Goal: Task Accomplishment & Management: Manage account settings

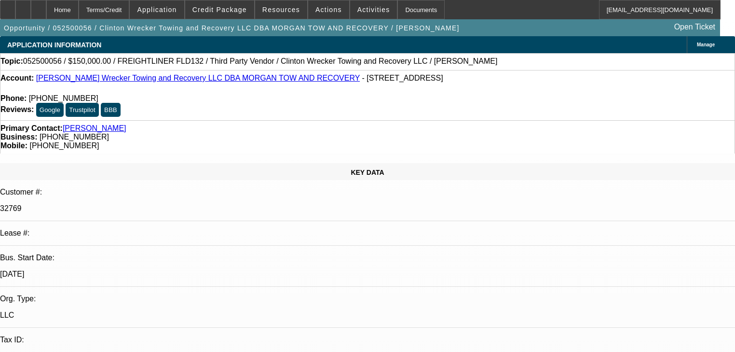
select select "0"
select select "2"
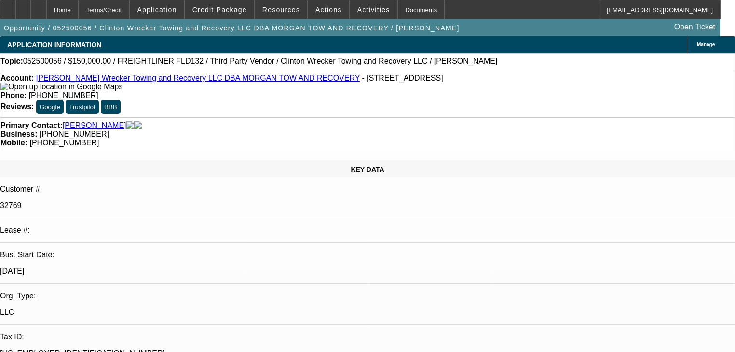
select select "2"
select select "0"
select select "6"
select select "0"
select select "2"
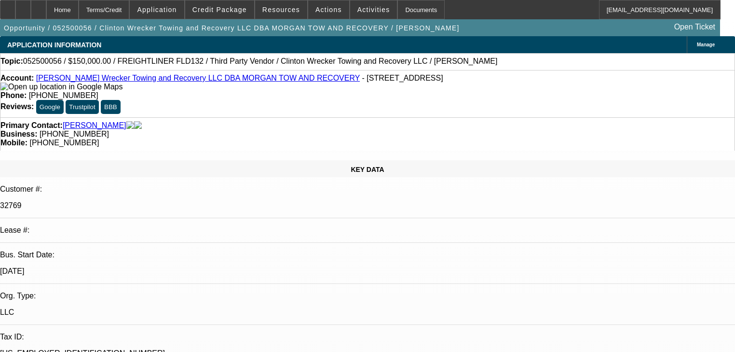
select select "2"
select select "0"
select select "6"
select select "0.1"
select select "0"
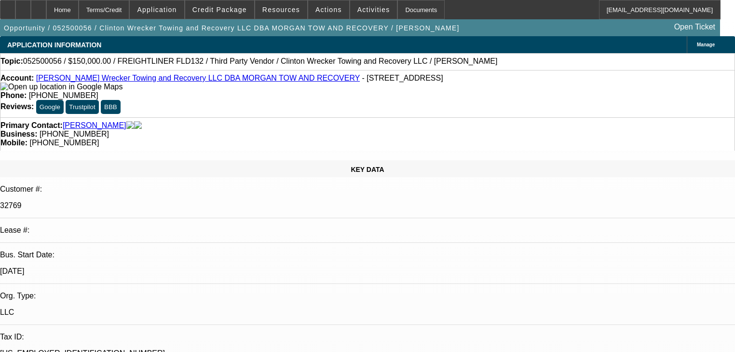
select select "2"
select select "0"
select select "6"
select select "0"
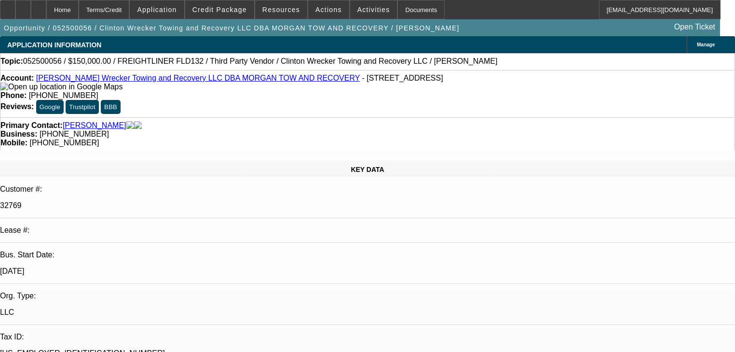
select select "2"
select select "0"
select select "6"
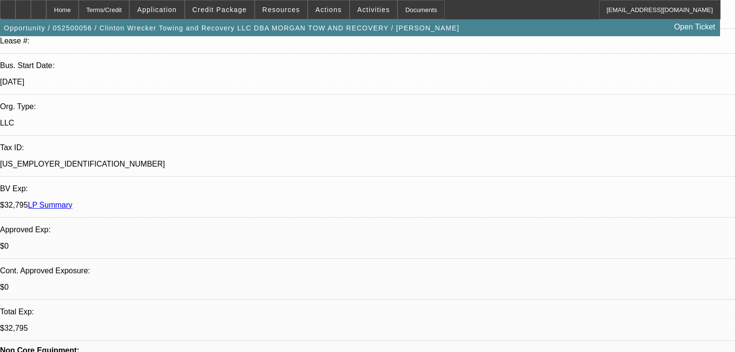
scroll to position [309, 0]
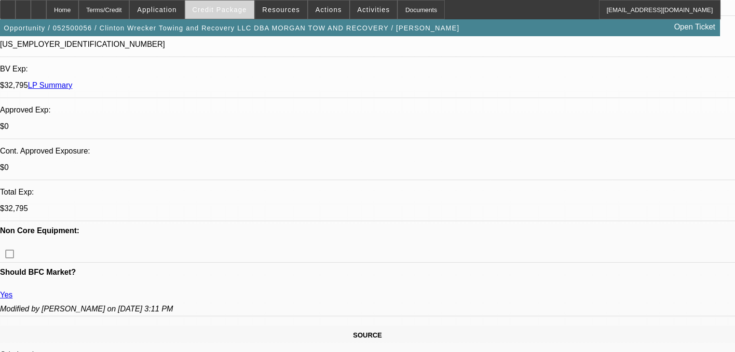
click at [209, 7] on span "Credit Package" at bounding box center [220, 10] width 55 height 8
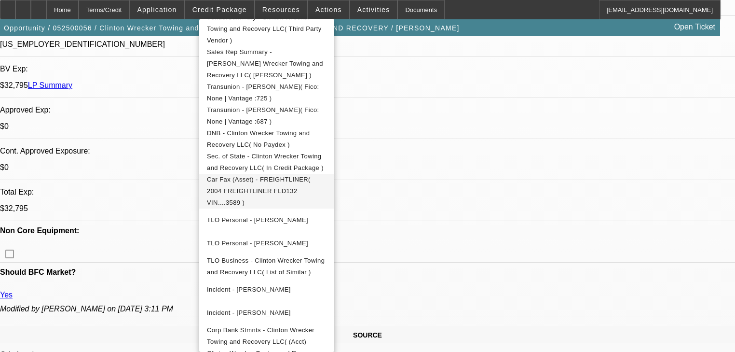
scroll to position [340, 0]
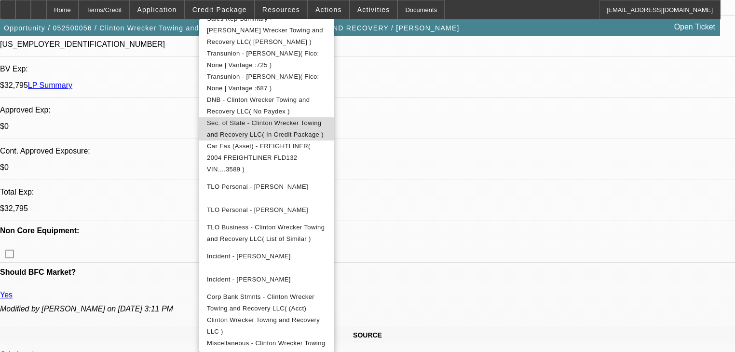
click at [284, 117] on span "Sec. of State - Clinton Wrecker Towing and Recovery LLC( In Credit Package )" at bounding box center [267, 128] width 120 height 23
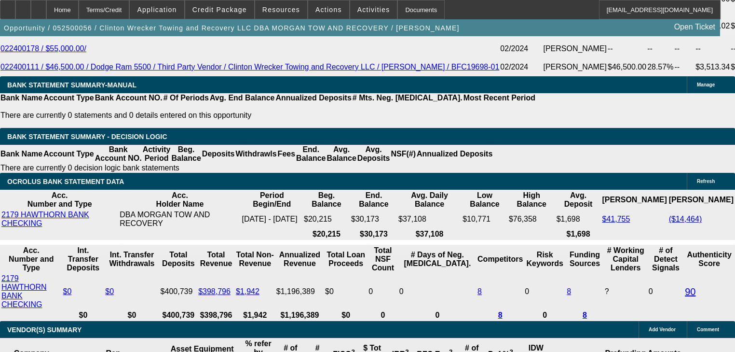
scroll to position [1776, 0]
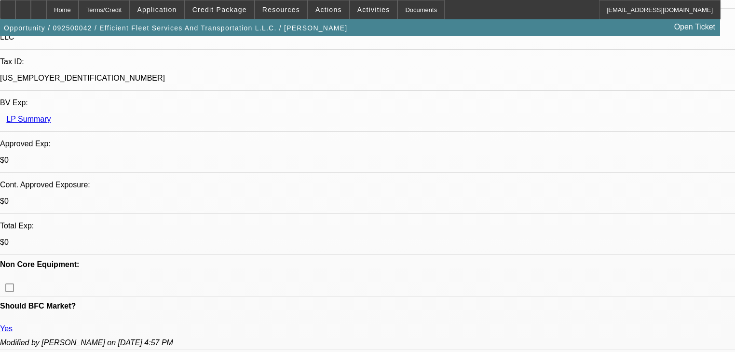
select select "0"
select select "2"
select select "0"
select select "6"
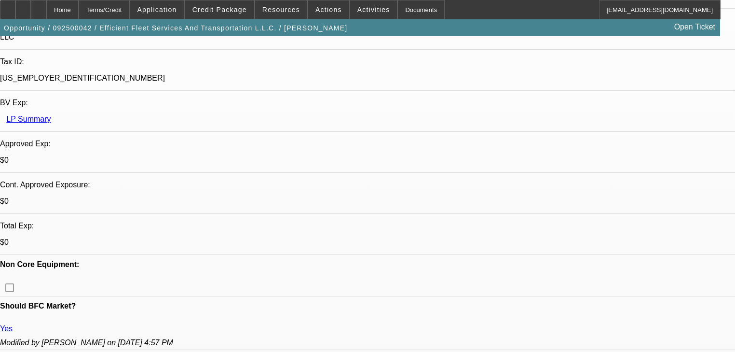
select select "0"
select select "2"
select select "0"
select select "6"
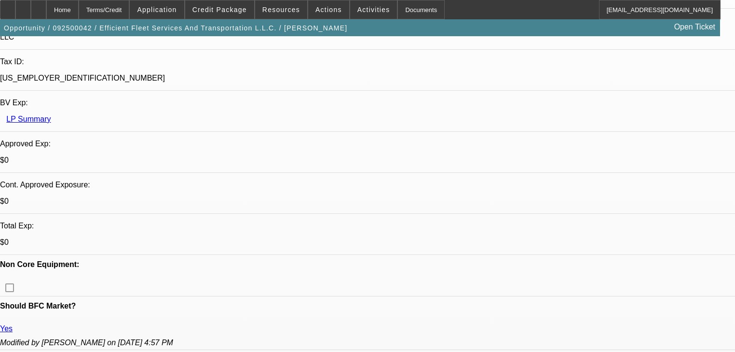
select select "0"
select select "2"
select select "0"
select select "6"
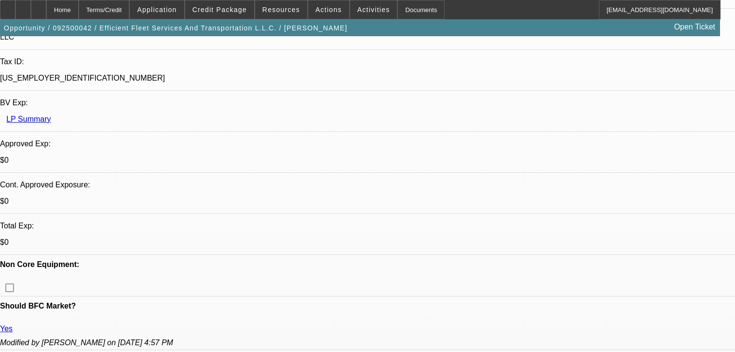
select select "0"
select select "2"
select select "0"
select select "6"
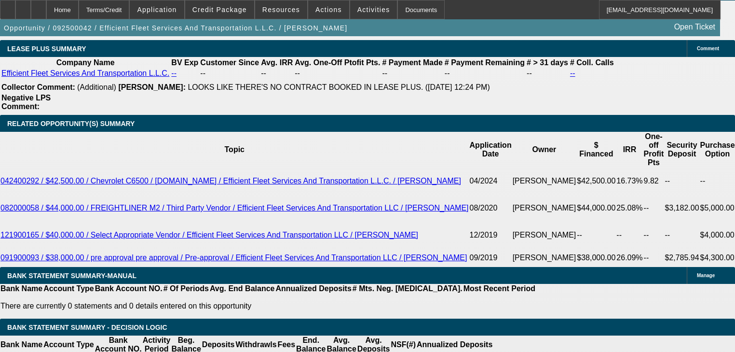
scroll to position [1656, 0]
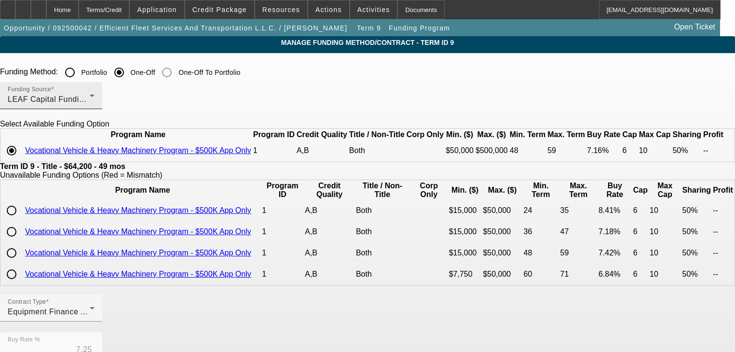
click at [95, 106] on div "Funding Source LEAF Capital Funding, LLC" at bounding box center [51, 95] width 87 height 27
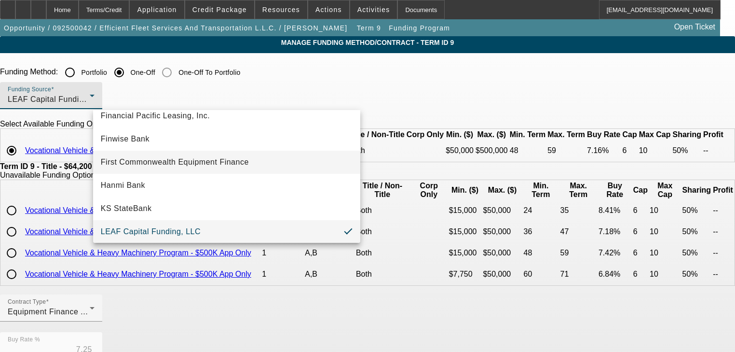
scroll to position [87, 0]
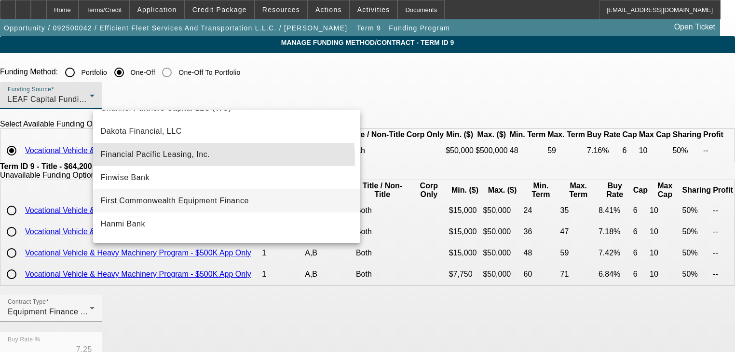
click at [195, 157] on span "Financial Pacific Leasing, Inc." at bounding box center [155, 155] width 109 height 12
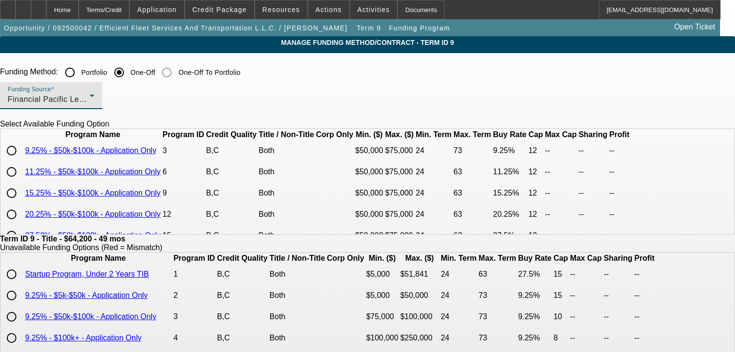
click at [23, 162] on div at bounding box center [11, 150] width 23 height 23
type input "9.25"
type input "12"
radio input "true"
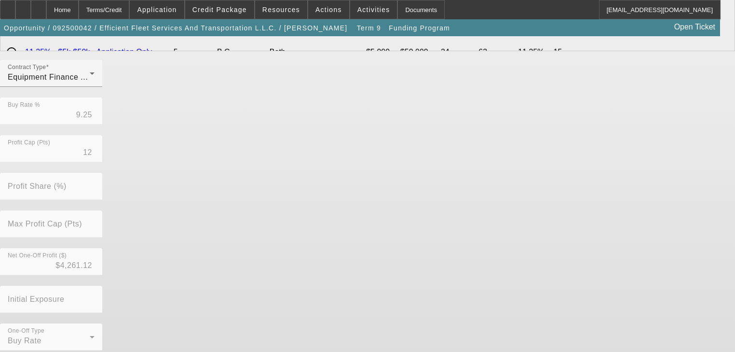
scroll to position [314, 0]
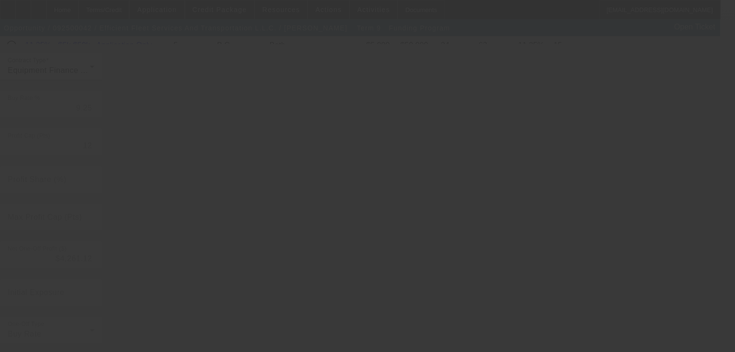
type input "7.25"
type input "6"
type input "50.00"
type input "10"
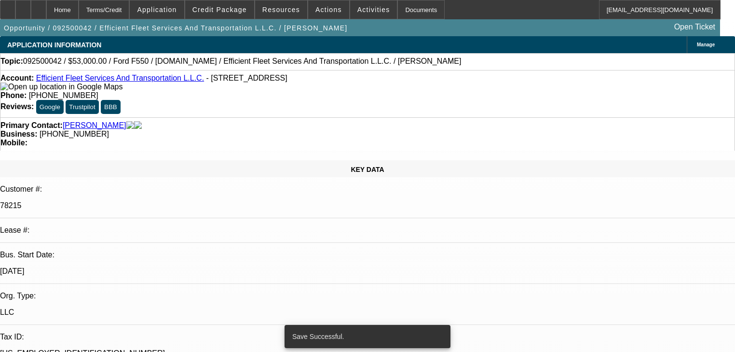
select select "0"
select select "2"
select select "0"
select select "6"
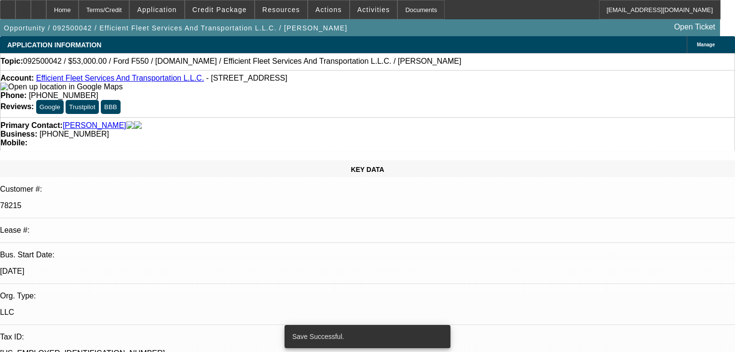
select select "0"
select select "2"
select select "0"
select select "6"
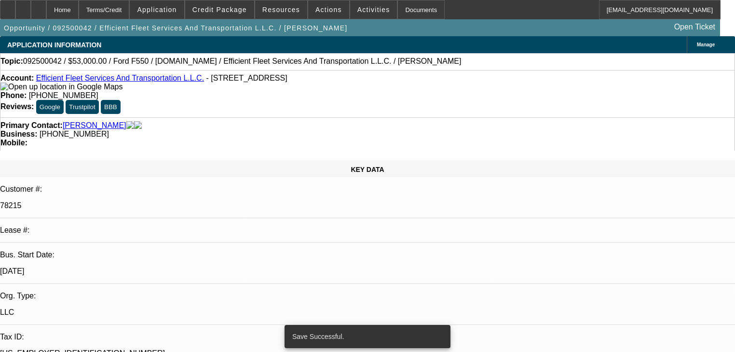
select select "0"
select select "2"
select select "0"
select select "6"
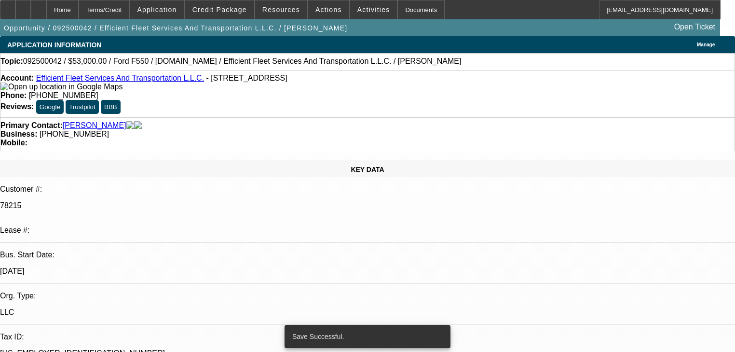
select select "0"
select select "2"
select select "0"
select select "6"
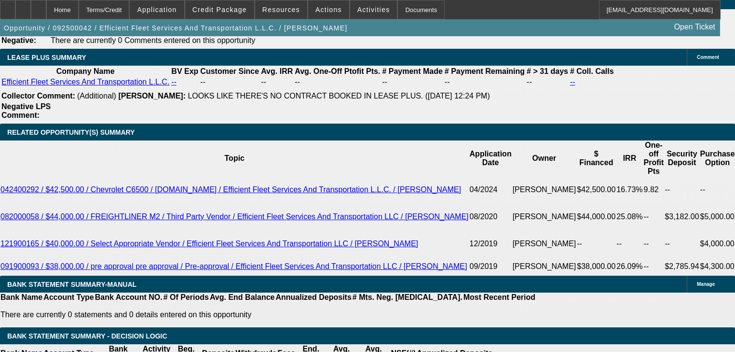
scroll to position [1583, 0]
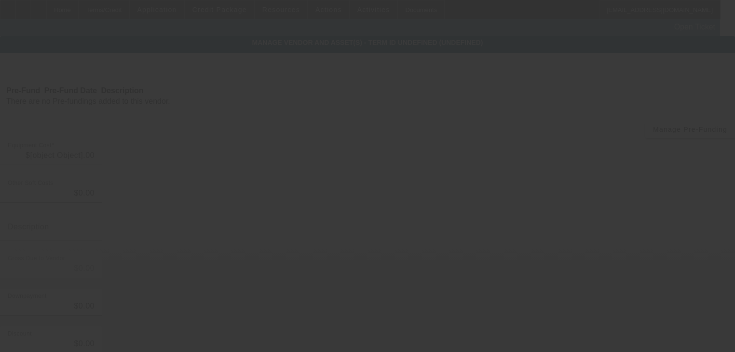
type input "$4,200.00"
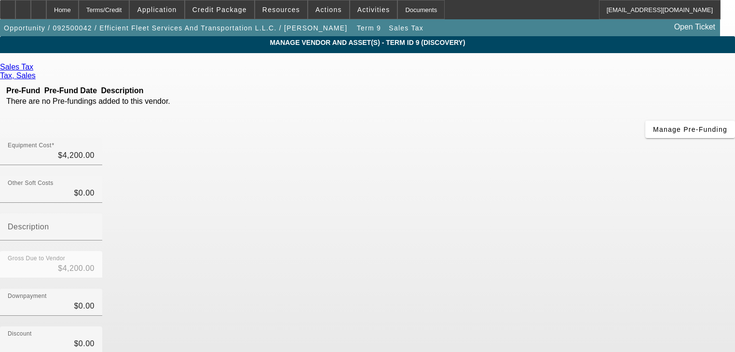
click at [640, 17] on div "Remove Vendor" at bounding box center [667, 8] width 54 height 17
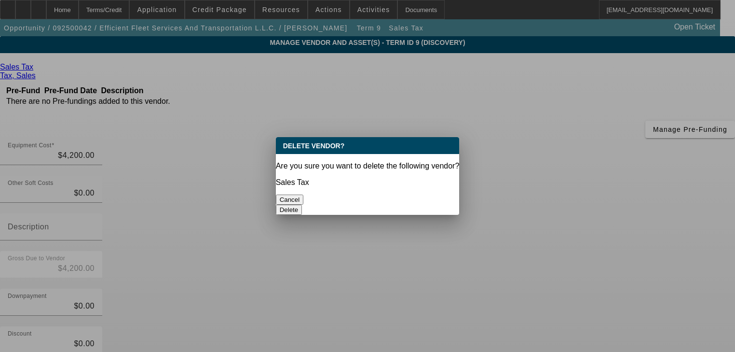
click at [303, 205] on button "Delete" at bounding box center [289, 210] width 27 height 10
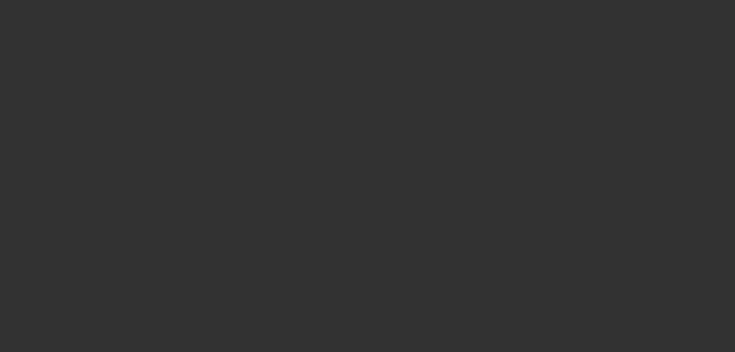
click at [485, 83] on div at bounding box center [367, 176] width 735 height 352
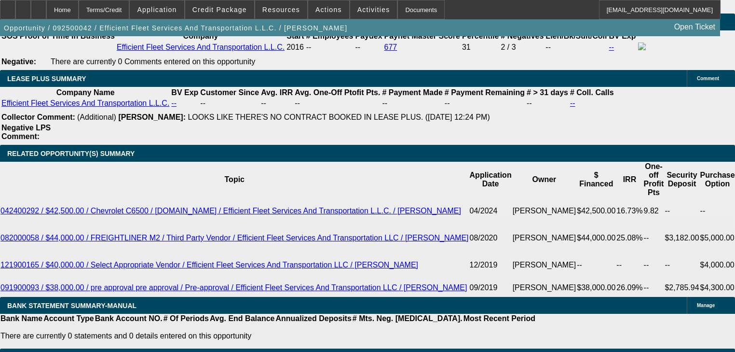
select select "0"
select select "2"
select select "0"
select select "6"
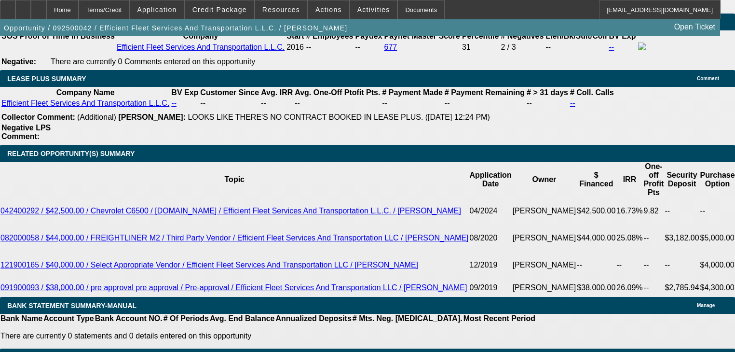
select select "0"
select select "2"
select select "0"
select select "6"
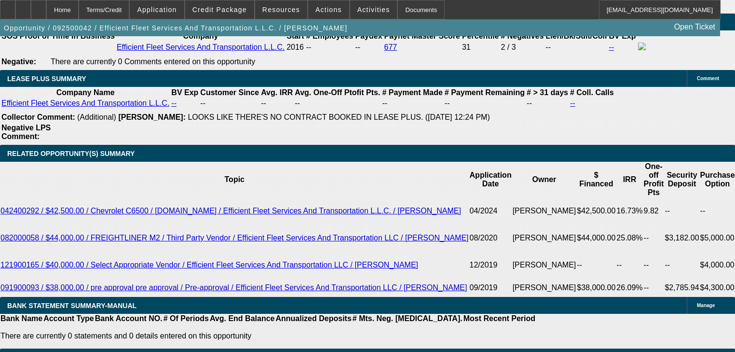
select select "0"
select select "2"
select select "0"
select select "6"
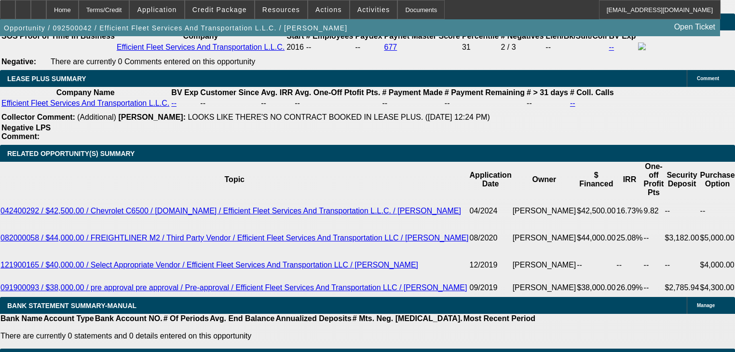
select select "0"
select select "2"
select select "0"
select select "6"
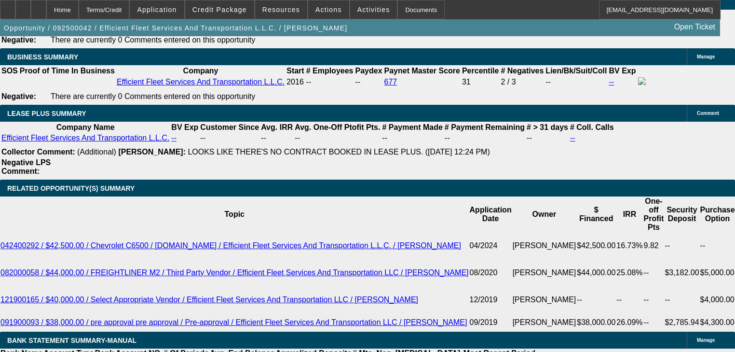
scroll to position [1549, 0]
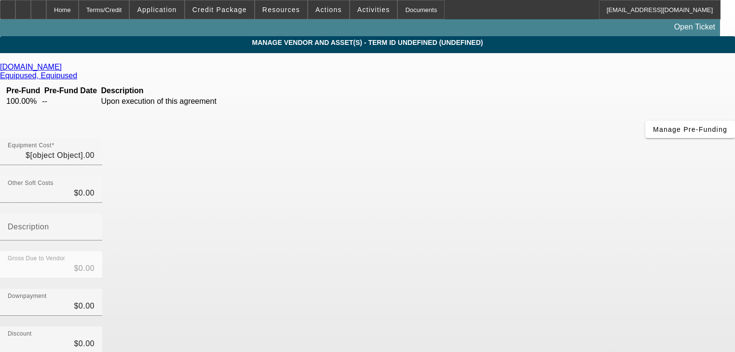
type input "$60,000.00"
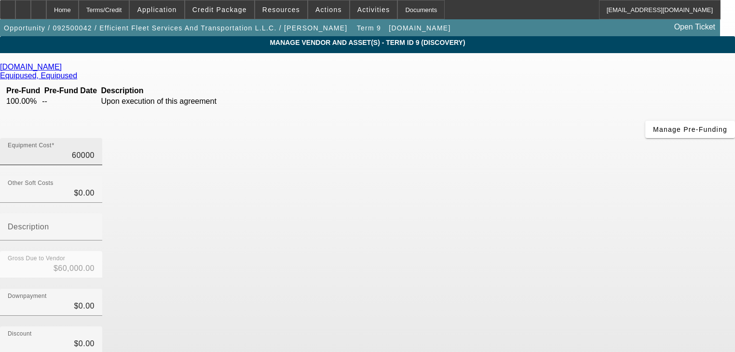
click at [95, 150] on input "60000" at bounding box center [51, 156] width 87 height 12
type input "4"
type input "$4.00"
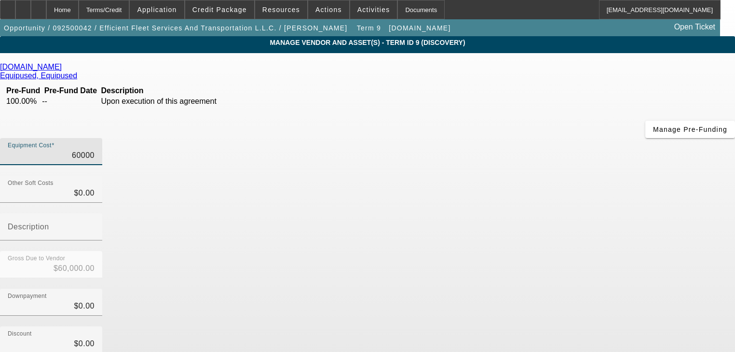
type input "$4.00"
type input "40"
type input "$40.00"
type input "400"
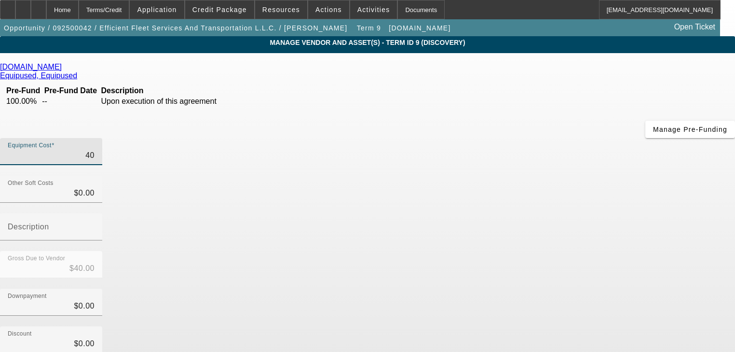
type input "$400.00"
type input "4000"
type input "$4,000.00"
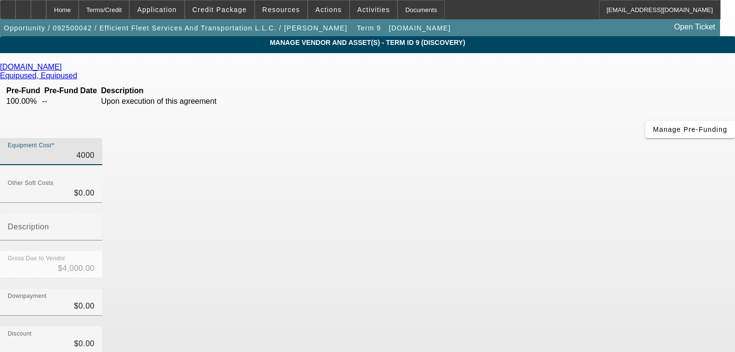
type input "40000"
type input "$40,000.00"
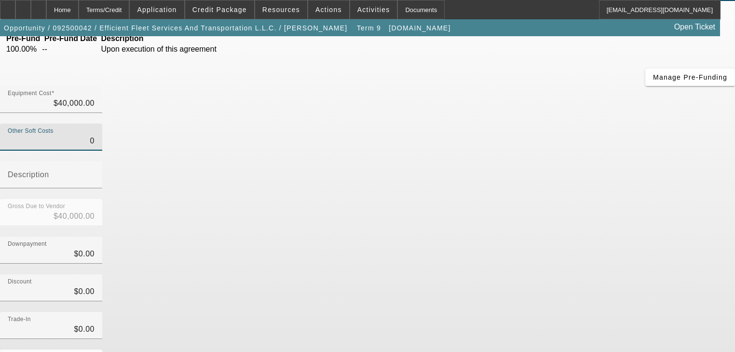
scroll to position [112, 0]
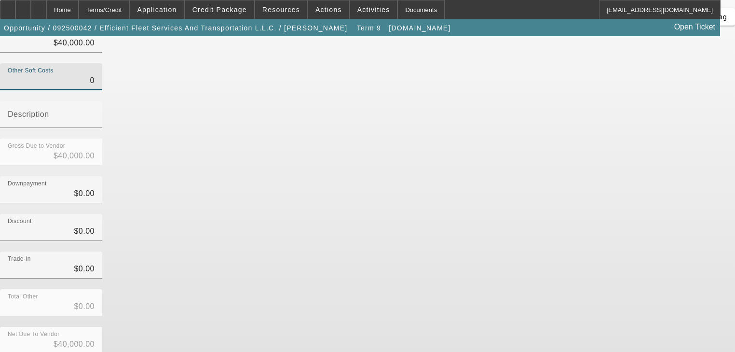
type input "$0.00"
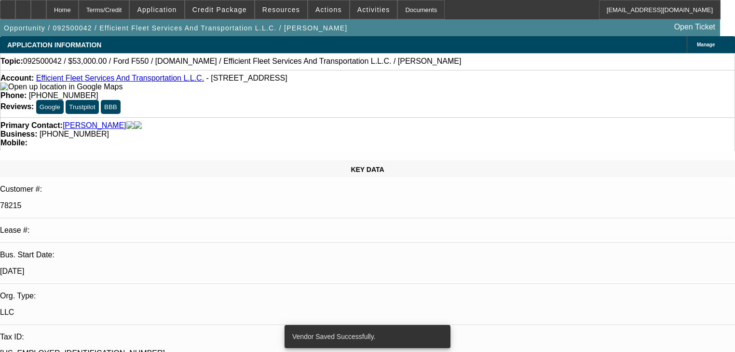
select select "0"
select select "2"
select select "0"
select select "6"
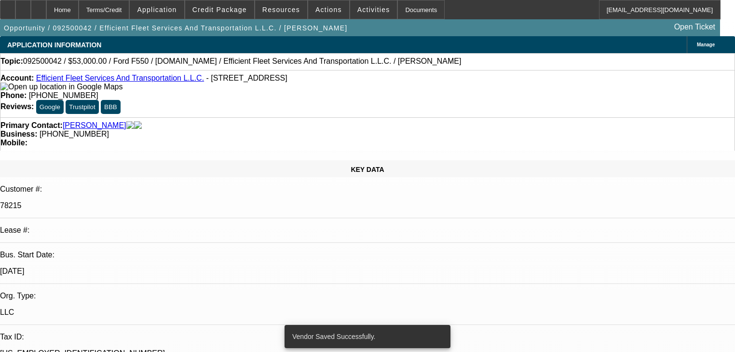
select select "0"
select select "2"
select select "0"
select select "6"
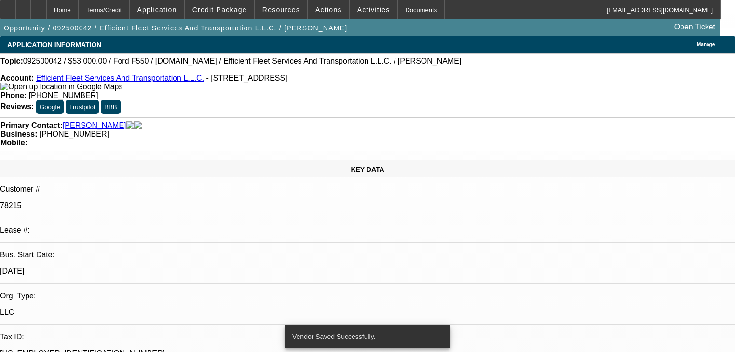
select select "0"
select select "2"
select select "0"
select select "6"
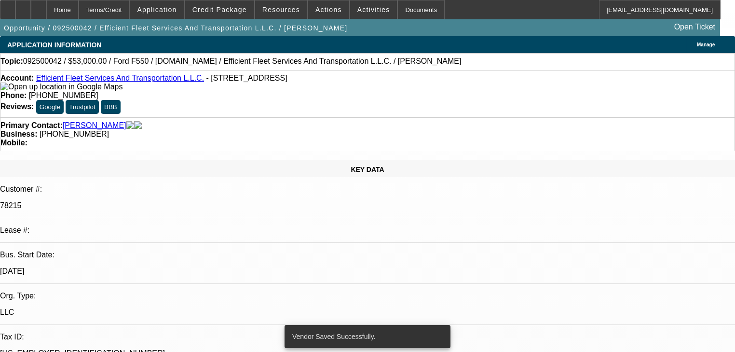
select select "0"
select select "2"
select select "0"
select select "6"
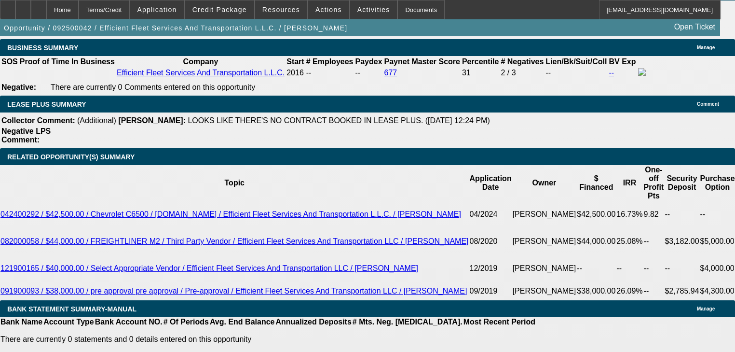
scroll to position [1617, 0]
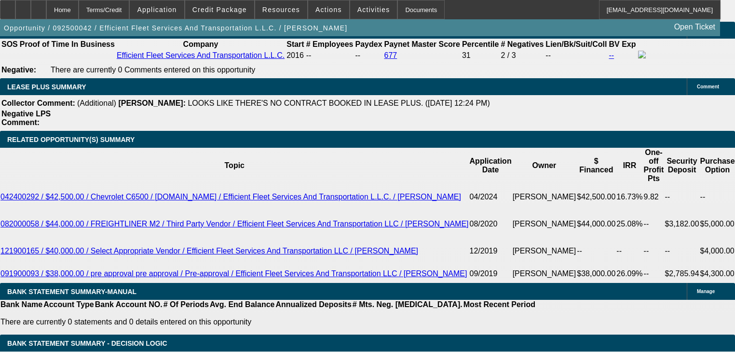
type input "2"
type input "UNKNOWN"
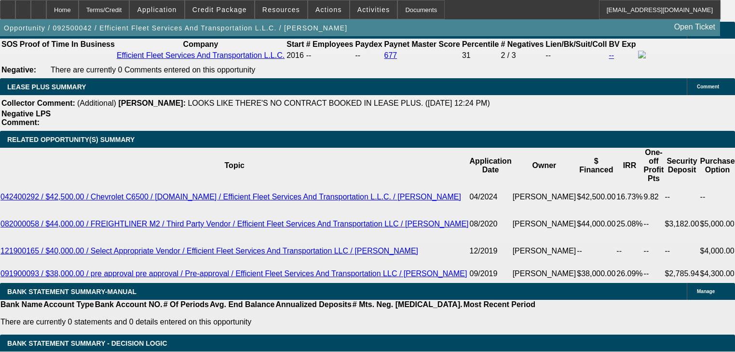
type input "$20,180.18"
type input "24"
type input "$1,794.53"
type input "24"
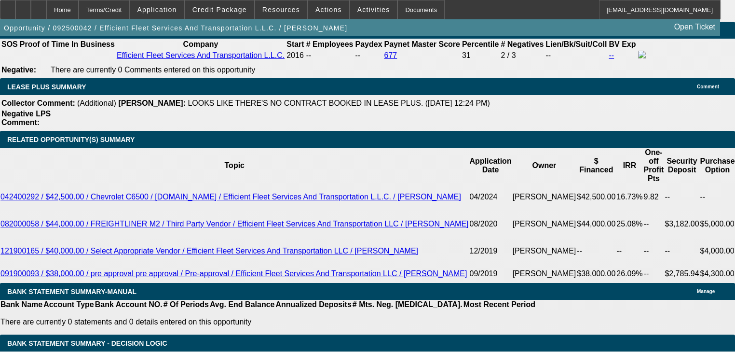
type input "12"
type input "$1,882.94"
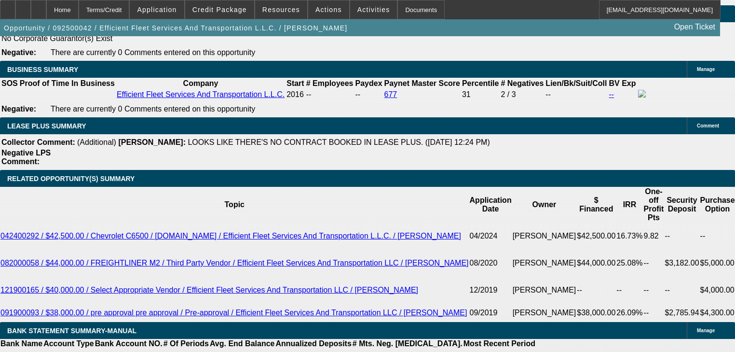
scroll to position [1463, 0]
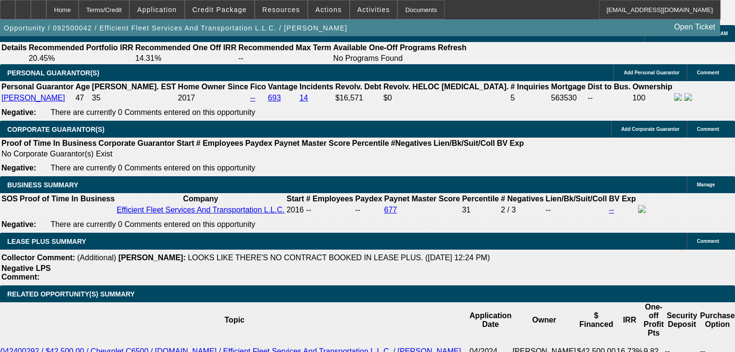
type input "12"
select select "0.05"
type input "$2,000.00"
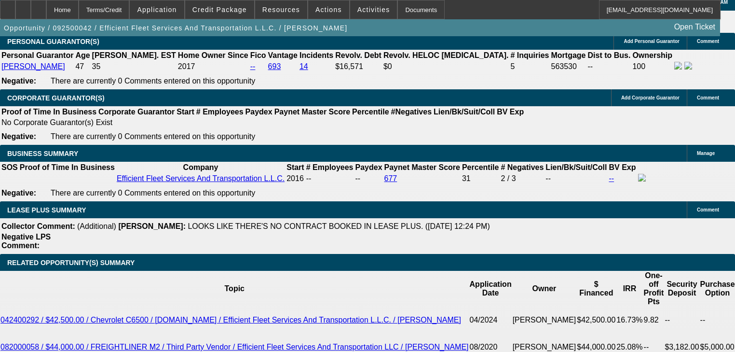
scroll to position [1540, 0]
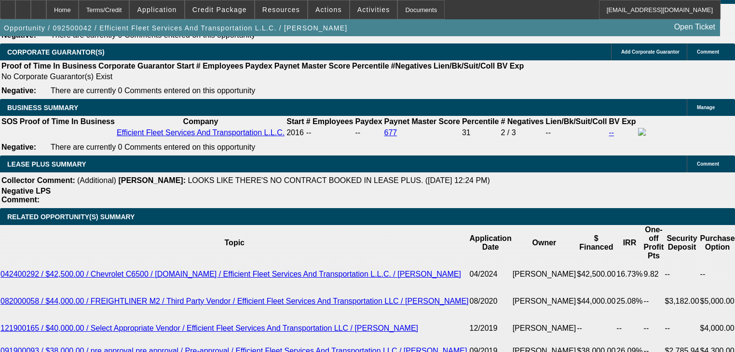
type input "$1,684.08"
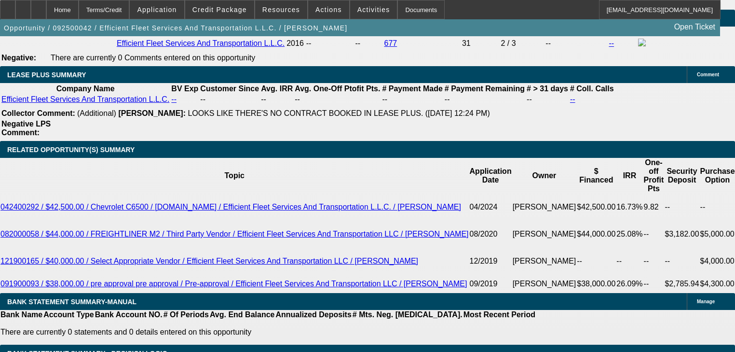
select select "0.1"
type input "$4,000.00"
type input "$1,694.65"
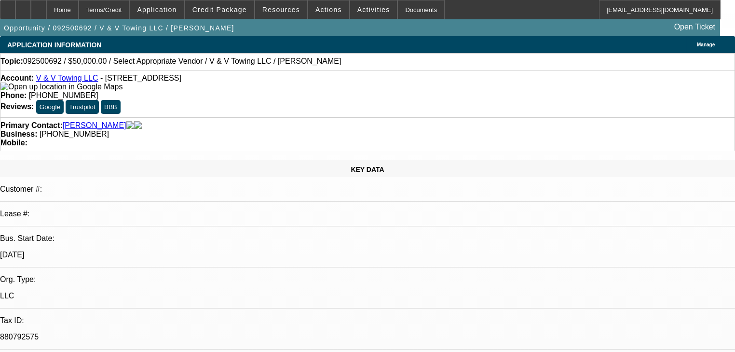
select select "0"
select select "2"
select select "0.1"
select select "4"
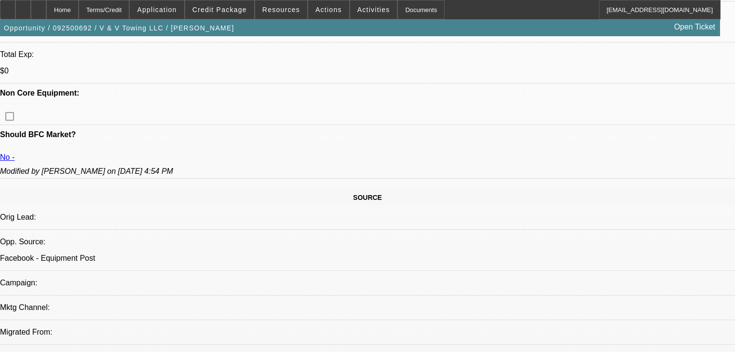
scroll to position [425, 0]
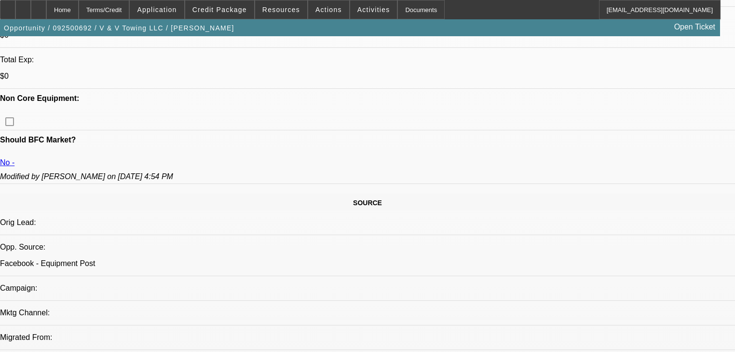
radio input "true"
type textarea "Sent me a truck and asked numbers then said lowest possible down. Again you are…"
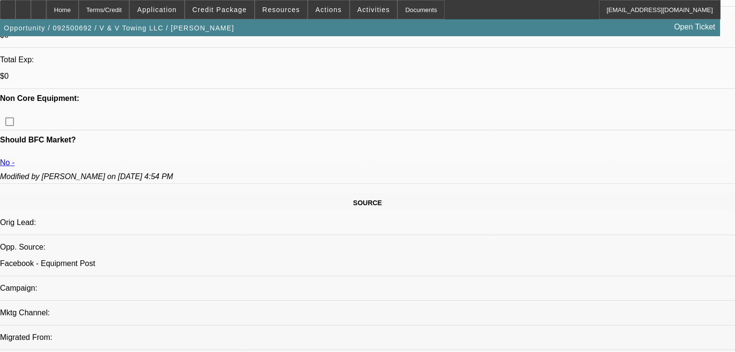
radio input "true"
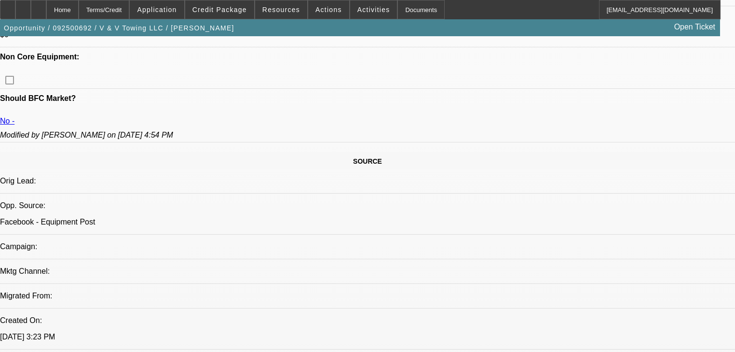
scroll to position [618, 0]
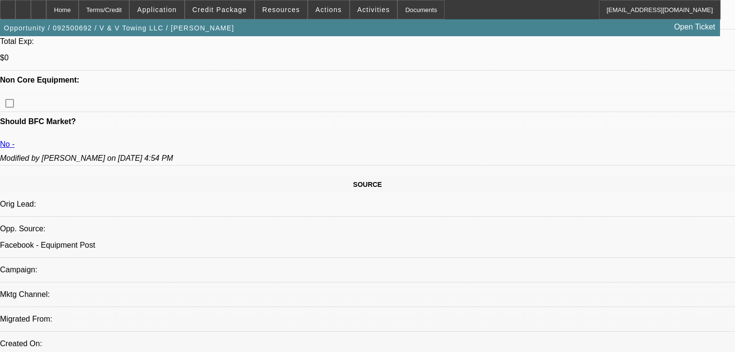
scroll to position [425, 0]
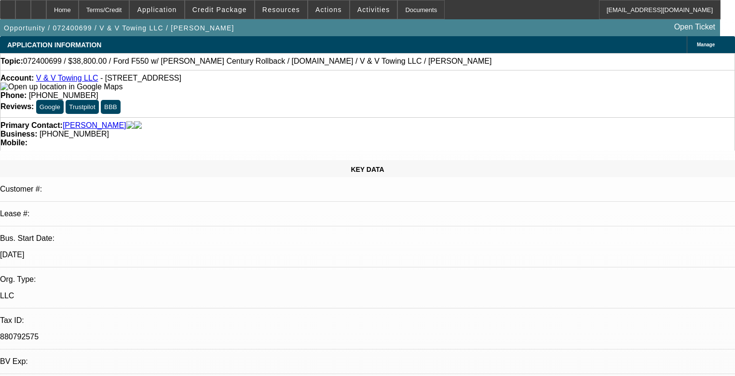
select select "0.2"
select select "2"
select select "0.1"
select select "4"
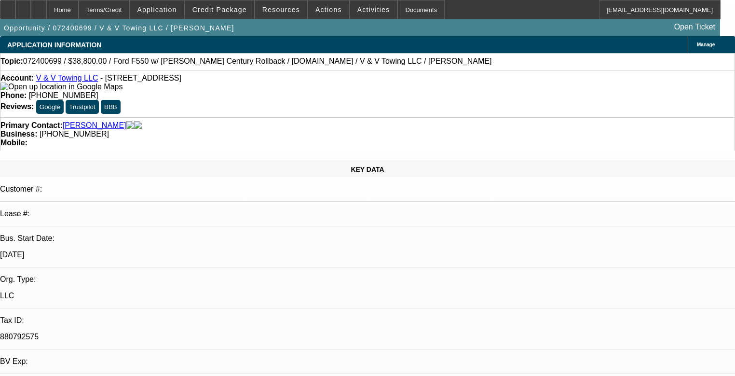
select select "0.15"
select select "2"
select select "0.1"
select select "4"
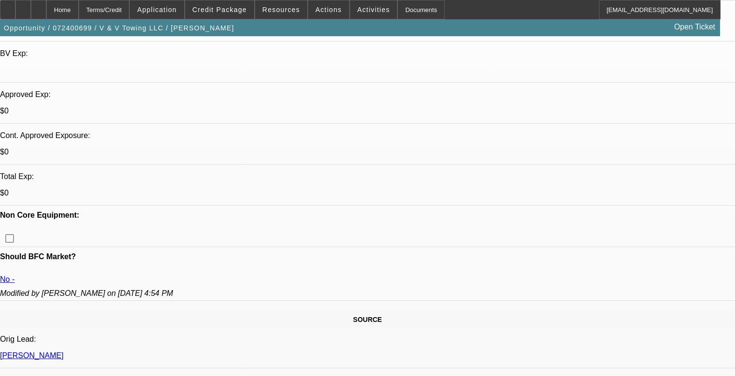
scroll to position [309, 0]
click at [177, 12] on span "Application" at bounding box center [157, 10] width 40 height 8
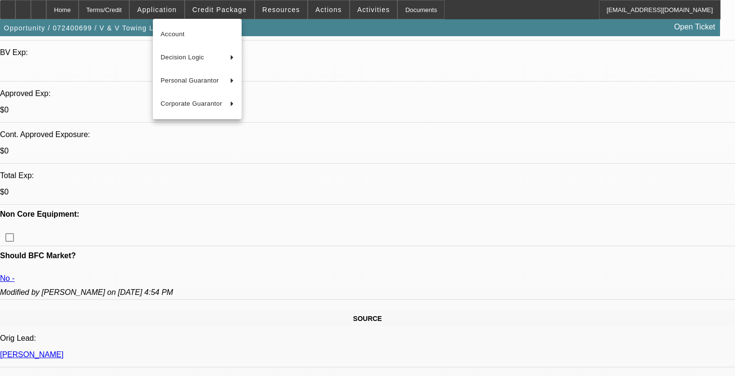
click at [219, 13] on div at bounding box center [367, 188] width 735 height 376
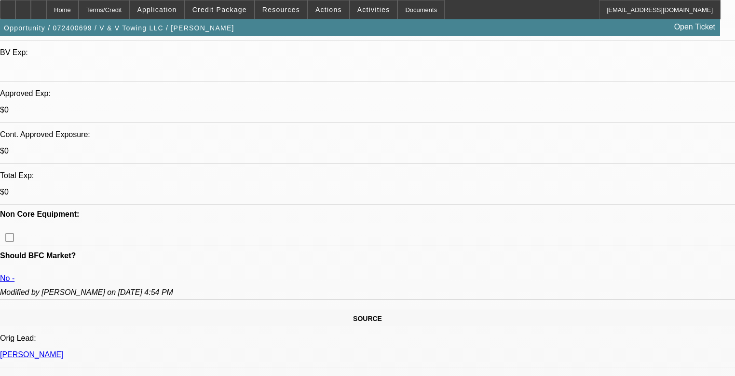
click at [220, 13] on span "Credit Package" at bounding box center [220, 10] width 55 height 8
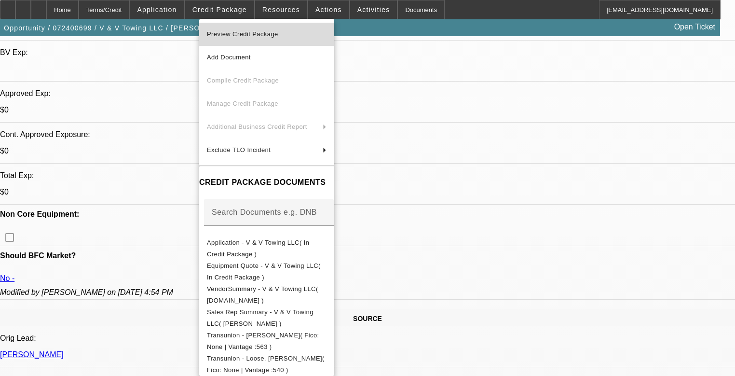
click at [237, 32] on span "Preview Credit Package" at bounding box center [242, 33] width 71 height 7
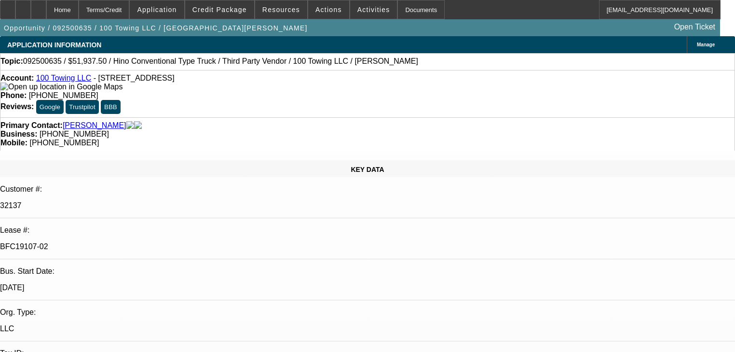
select select "2"
select select "0"
select select "6"
select select "0"
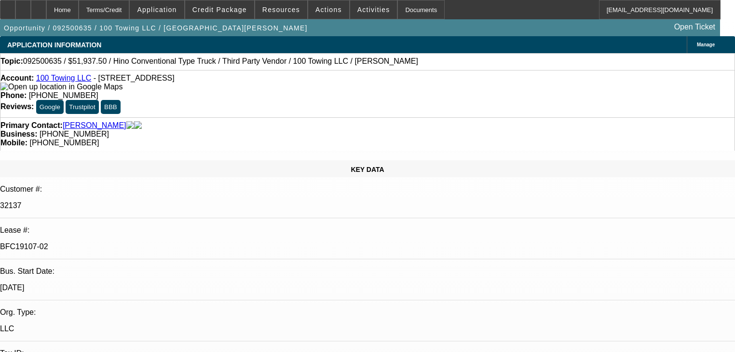
select select "2"
select select "0"
select select "6"
select select "0"
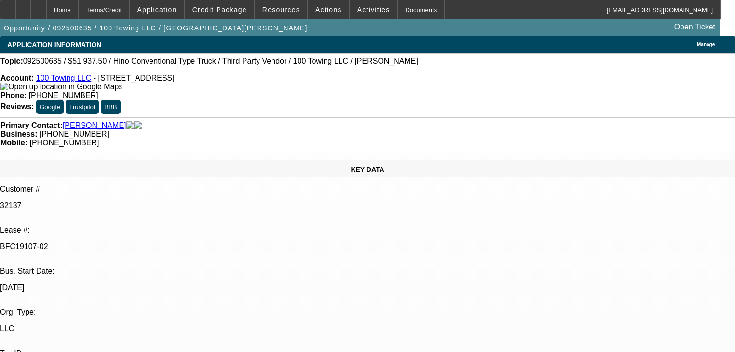
select select "2"
select select "0"
select select "6"
select select "2"
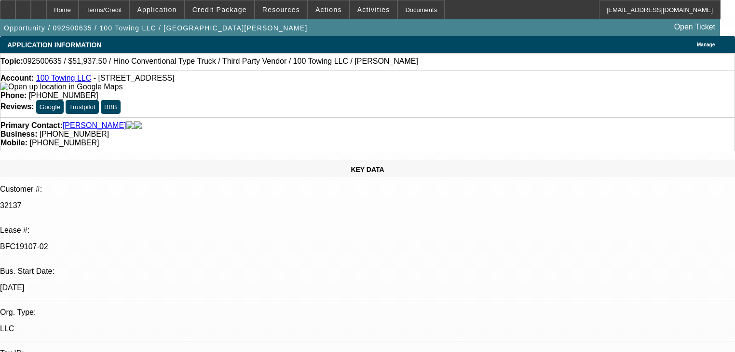
select select "2"
select select "0"
select select "6"
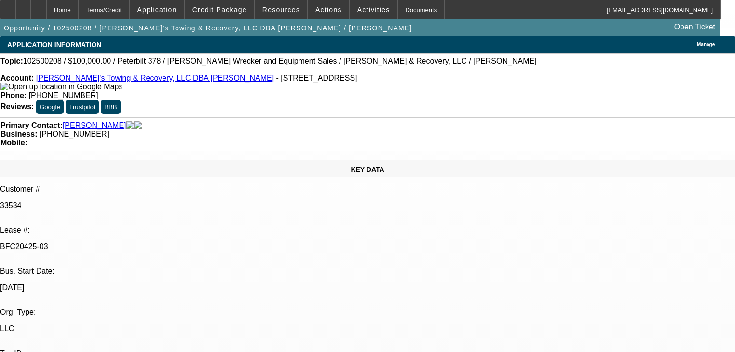
select select "0.2"
select select "2"
select select "0"
select select "6"
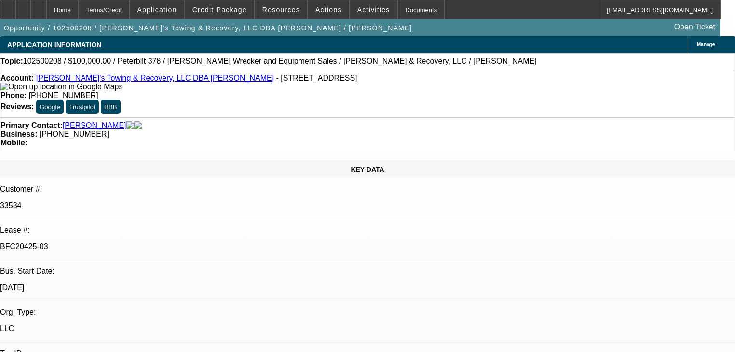
select select "0.2"
select select "2"
select select "0"
select select "6"
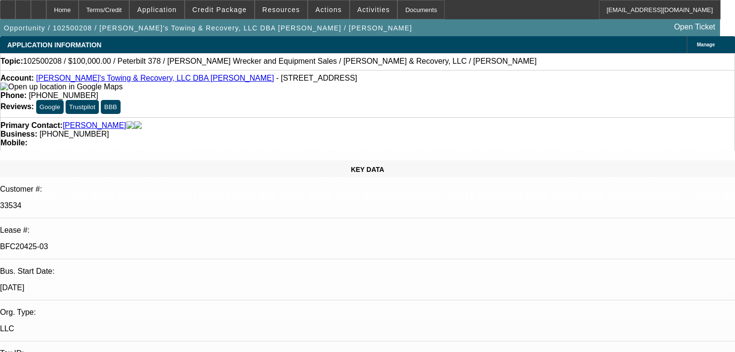
scroll to position [232, 0]
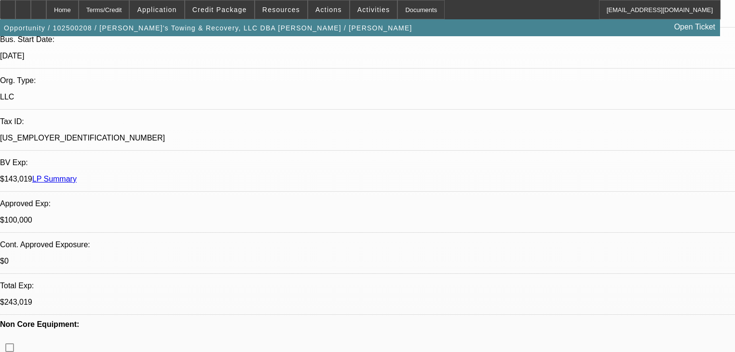
drag, startPoint x: 502, startPoint y: 273, endPoint x: 529, endPoint y: 273, distance: 27.0
copy div "656582)"
click at [211, 14] on span at bounding box center [219, 9] width 69 height 23
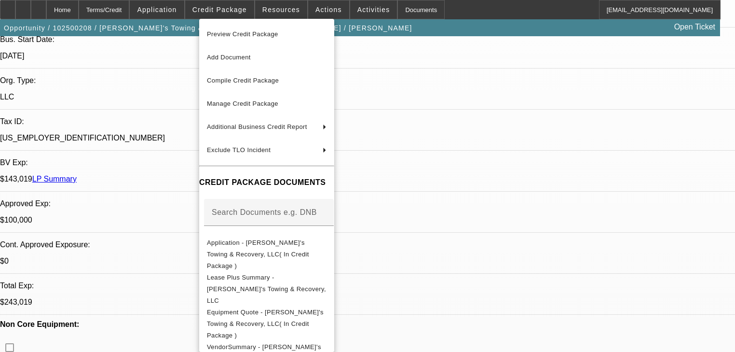
drag, startPoint x: 299, startPoint y: 265, endPoint x: 296, endPoint y: 282, distance: 17.6
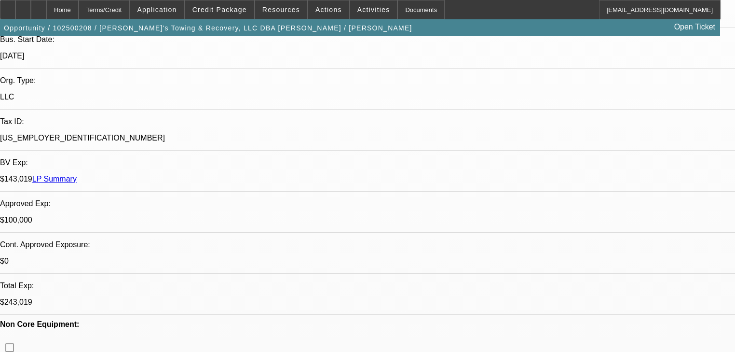
click at [230, 6] on span "Credit Package" at bounding box center [220, 10] width 55 height 8
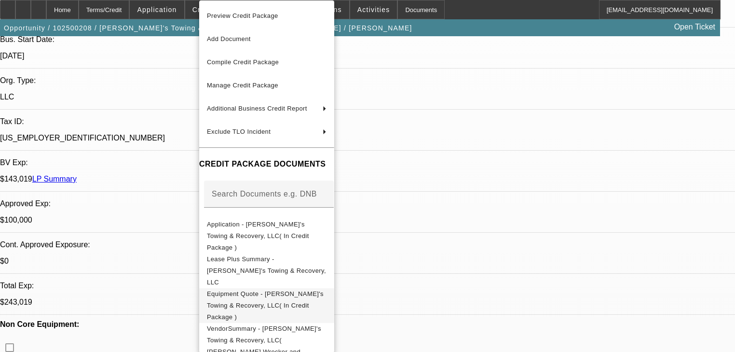
click at [288, 288] on span "Equipment Quote - [PERSON_NAME]'s Towing & Recovery, LLC( In Credit Package )" at bounding box center [267, 305] width 120 height 35
